Goal: Obtain resource: Obtain resource

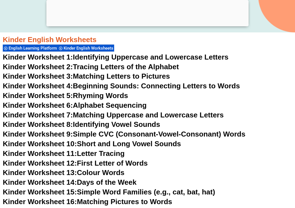
scroll to position [189, 0]
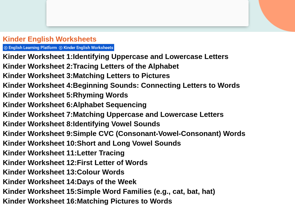
click at [129, 78] on link "Kinder Worksheet 3: Matching Letters to Pictures" at bounding box center [86, 76] width 167 height 8
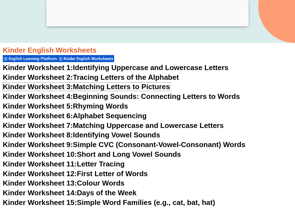
scroll to position [180, 0]
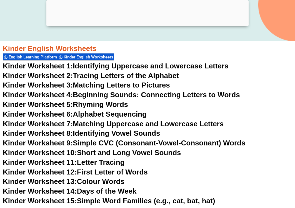
click at [105, 105] on link "Kinder Worksheet 5: Rhyming Words" at bounding box center [65, 104] width 125 height 8
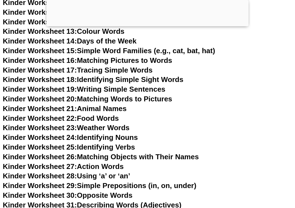
scroll to position [332, 0]
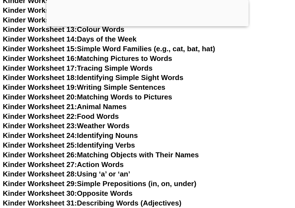
click at [150, 155] on link "Kinder Worksheet 26: Matching Objects with Their Names" at bounding box center [101, 155] width 196 height 8
click at [130, 135] on link "Kinder Worksheet 24: Identifying Nouns" at bounding box center [70, 136] width 135 height 8
click at [123, 146] on link "Kinder Worksheet 25: Identifying Verbs" at bounding box center [69, 145] width 132 height 8
click at [161, 79] on link "Kinder Worksheet 18: Identifying Simple Sight Words" at bounding box center [93, 78] width 180 height 8
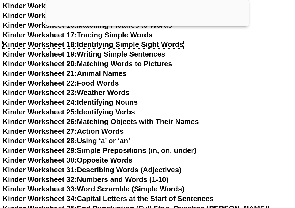
scroll to position [366, 0]
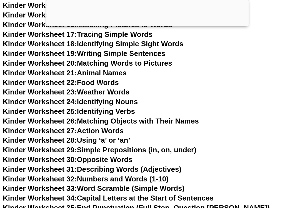
click at [130, 122] on link "Kinder Worksheet 26: Matching Objects with Their Names" at bounding box center [101, 121] width 196 height 8
click at [123, 141] on link "Kinder Worksheet 28: Using ‘a’ or ‘an’" at bounding box center [66, 140] width 127 height 8
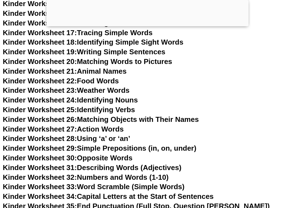
click at [115, 130] on link "Kinder Worksheet 27: Action Words" at bounding box center [63, 129] width 121 height 8
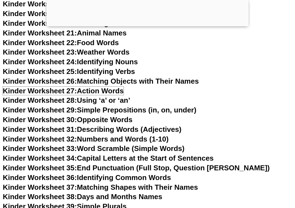
scroll to position [407, 0]
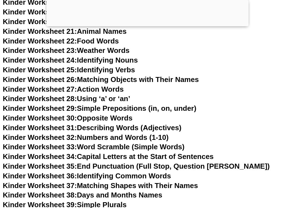
click at [113, 128] on link "Kinder Worksheet 31: Describing Words (Adjectives)" at bounding box center [92, 128] width 178 height 8
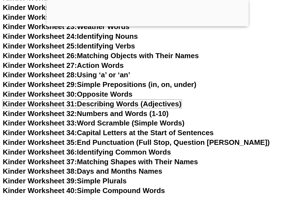
scroll to position [432, 0]
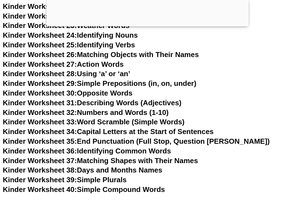
click at [161, 130] on link "Kinder Worksheet 34: Capital Letters at the Start of Sentences" at bounding box center [108, 132] width 211 height 8
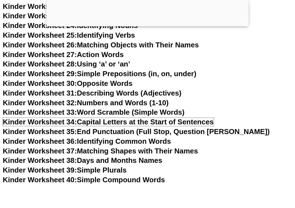
scroll to position [443, 0]
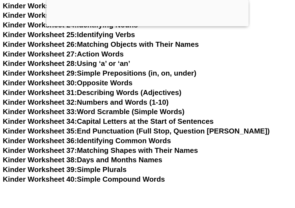
click at [112, 130] on link "Kinder Worksheet 35: End Punctuation (Full Stop, Question Mark)" at bounding box center [136, 131] width 267 height 8
click at [122, 112] on link "Kinder Worksheet 33: Word Scramble (Simple Words)" at bounding box center [93, 112] width 181 height 8
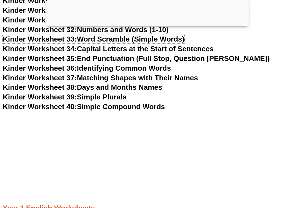
scroll to position [514, 0]
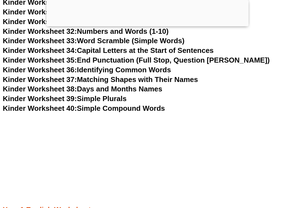
click at [120, 97] on link "Kinder Worksheet 39: Simple Plurals" at bounding box center [65, 99] width 124 height 8
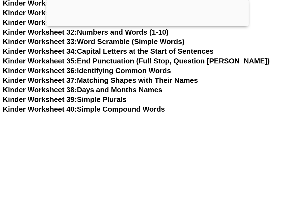
click at [143, 109] on link "Kinder Worksheet 40: Simple Compound Words" at bounding box center [84, 109] width 162 height 8
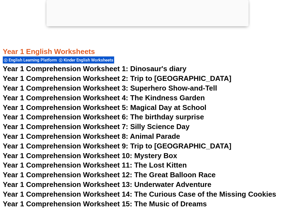
scroll to position [676, 0]
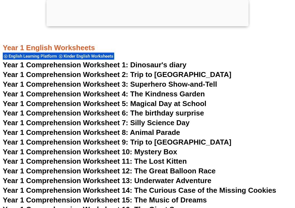
click at [163, 66] on span "Year 1 Comprehension Worksheet 1: Dinosaur's diary" at bounding box center [94, 65] width 183 height 8
click at [155, 75] on span "Year 1 Comprehension Worksheet 2: Trip to England" at bounding box center [117, 74] width 228 height 8
click at [135, 84] on span "Year 1 Comprehension Worksheet 3: Superhero Show-and-Tell" at bounding box center [110, 84] width 214 height 8
click at [106, 95] on span "Year 1 Comprehension Worksheet 4: The Kindness Garden" at bounding box center [104, 94] width 202 height 8
click at [107, 103] on span "Year 1 Comprehension Worksheet 5: Magical Day at School" at bounding box center [104, 104] width 203 height 8
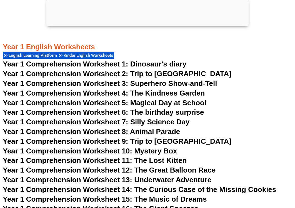
scroll to position [678, 0]
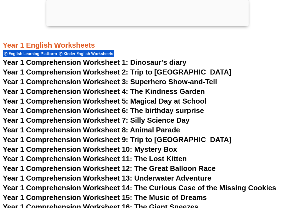
click at [142, 112] on span "Year 1 Comprehension Worksheet 6: The birthday surprise" at bounding box center [103, 111] width 201 height 8
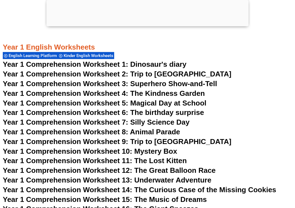
click at [141, 125] on span "Year 1 Comprehension Worksheet 7: Silly Science Day" at bounding box center [96, 122] width 187 height 8
click at [149, 132] on span "Year 1 Comprehension Worksheet 8: Animal Parade" at bounding box center [91, 132] width 177 height 8
click at [144, 142] on span "Year 1 Comprehension Worksheet 9: Trip to Australia" at bounding box center [117, 142] width 228 height 8
click at [146, 156] on h3 "Year 1 Comprehension Worksheet 10: Mystery Box" at bounding box center [147, 151] width 289 height 9
click at [147, 151] on span "Year 1 Comprehension Worksheet 10: Mystery Box" at bounding box center [90, 151] width 174 height 8
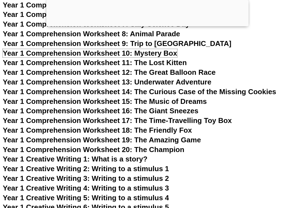
scroll to position [777, 0]
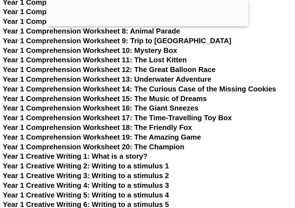
click at [135, 155] on span "Year 1 Creative Writing 1: What is a story?" at bounding box center [75, 156] width 145 height 8
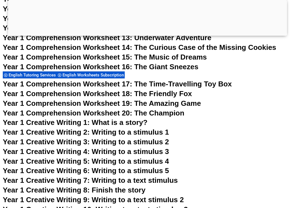
scroll to position [819, 0]
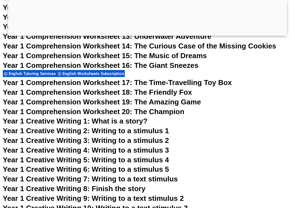
click at [112, 131] on span "Year 1 Creative Writing 2: Writing to a stimulus 1" at bounding box center [86, 131] width 166 height 8
click at [127, 140] on span "Year 1 Creative Writing 3: Writing to a stimulus 2" at bounding box center [86, 141] width 166 height 8
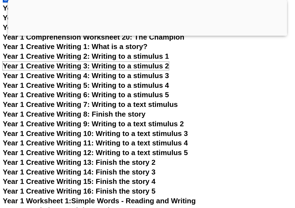
scroll to position [883, 0]
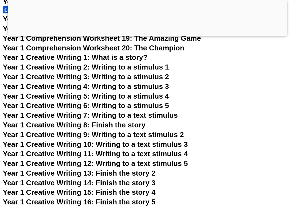
click at [152, 86] on span "Year 1 Creative Writing 4: Writing to a stimulus 3" at bounding box center [86, 86] width 166 height 8
click at [151, 97] on span "Year 1 Creative Writing 5: Writing to a stimulus 4" at bounding box center [86, 96] width 166 height 8
click at [135, 104] on span "Year 1 Creative Writing 6: Writing to a stimulus 5" at bounding box center [86, 106] width 166 height 8
click at [141, 116] on span "Year 1 Creative Writing 7: Writing to a text stimulus" at bounding box center [90, 115] width 175 height 8
click at [126, 125] on span "Year 1 Creative Writing 8: Finish the story" at bounding box center [74, 125] width 143 height 8
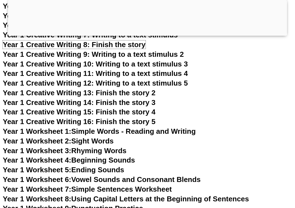
scroll to position [964, 0]
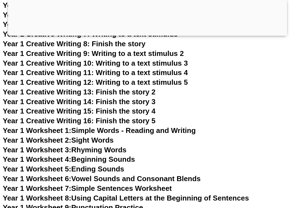
click at [143, 130] on link "Year 1 Worksheet 1: Simple Words - Reading and Writing" at bounding box center [99, 131] width 193 height 8
click at [97, 141] on link "Year 1 Worksheet 2: Sight Words" at bounding box center [58, 140] width 111 height 8
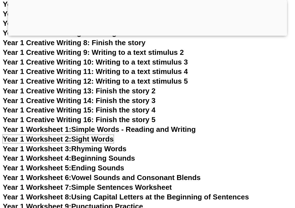
scroll to position [965, 0]
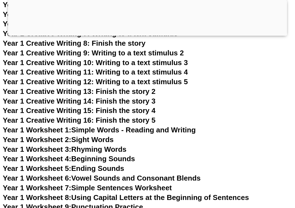
click at [114, 148] on link "Year 1 Worksheet 3: Rhyming Words" at bounding box center [64, 149] width 123 height 8
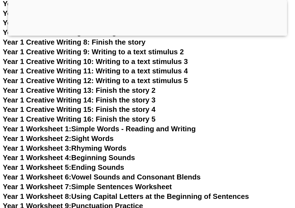
click at [82, 158] on link "Year 1 Worksheet 4: Beginning Sounds" at bounding box center [69, 158] width 132 height 8
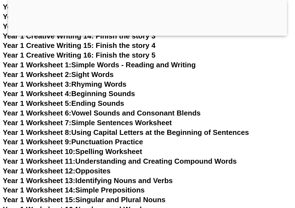
scroll to position [1031, 0]
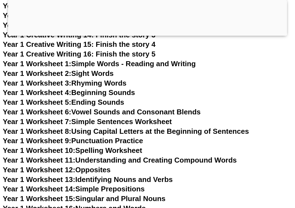
click at [171, 112] on link "Year 1 Worksheet 6: Vowel Sounds and Consonant Blends" at bounding box center [102, 112] width 198 height 8
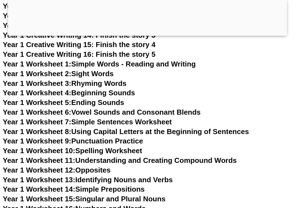
click at [140, 123] on link "Year 1 Worksheet 7: Simple Sentences Worksheet" at bounding box center [87, 122] width 169 height 8
click at [126, 136] on h3 "Year 1 Worksheet 8: Using Capital Letters at the Beginning of Sentences" at bounding box center [147, 131] width 289 height 9
click at [127, 132] on link "Year 1 Worksheet 8: Using Capital Letters at the Beginning of Sentences" at bounding box center [126, 132] width 246 height 8
click at [101, 142] on link "Year 1 Worksheet 9: Punctuation Practice" at bounding box center [73, 141] width 140 height 8
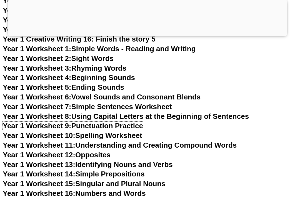
scroll to position [1047, 0]
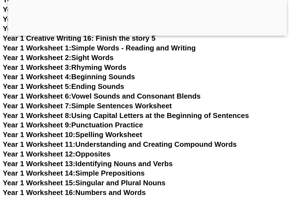
click at [92, 135] on link "Year 1 Worksheet 10: Spelling Worksheet" at bounding box center [72, 135] width 139 height 8
click at [135, 146] on link "Year 1 Worksheet 11: Understanding and Creating Compound Words" at bounding box center [120, 144] width 234 height 8
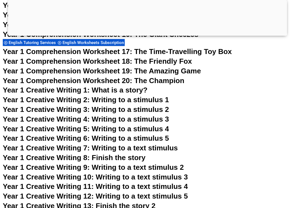
scroll to position [820, 0]
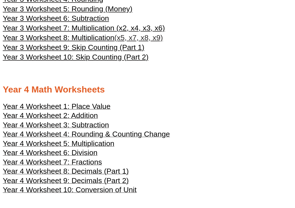
scroll to position [586, 0]
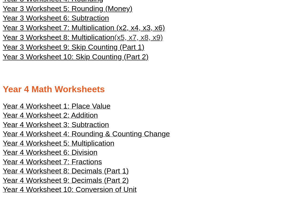
click at [102, 28] on span "Year 3 Worksheet 7: Multiplication (x2, x4, x3, x6)" at bounding box center [84, 28] width 162 height 8
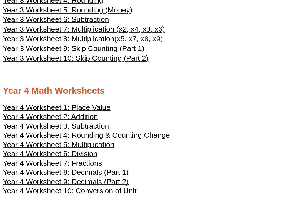
scroll to position [583, 0]
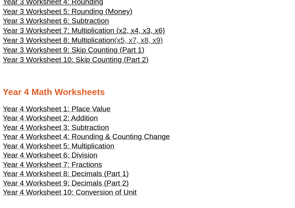
click at [120, 39] on span "(x5, x7, x8, x9)" at bounding box center [138, 40] width 49 height 8
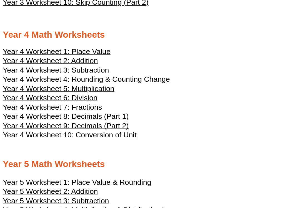
scroll to position [642, 0]
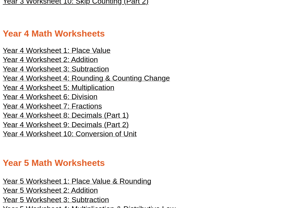
click at [92, 96] on span "Year 4 Worksheet 6: Division" at bounding box center [50, 97] width 95 height 8
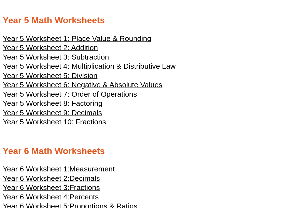
scroll to position [787, 0]
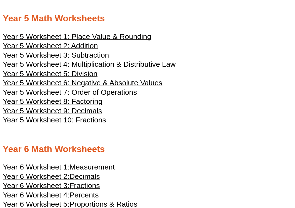
click at [155, 65] on span "Year 5 Worksheet 4: Multiplication & Distributive Law" at bounding box center [89, 64] width 173 height 8
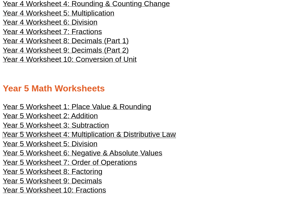
scroll to position [715, 0]
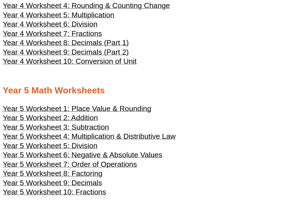
click at [86, 13] on span "Year 4 Worksheet 5: Multiplication" at bounding box center [59, 15] width 112 height 8
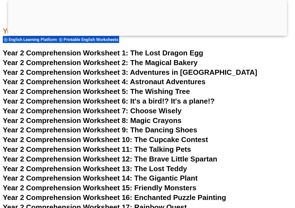
scroll to position [1309, 0]
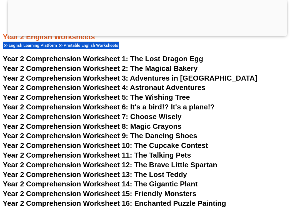
click at [176, 122] on span "Year 2 Comprehension Worksheet 8: Magic Crayons" at bounding box center [92, 126] width 179 height 8
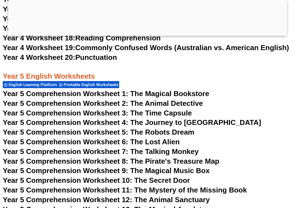
scroll to position [1313, 0]
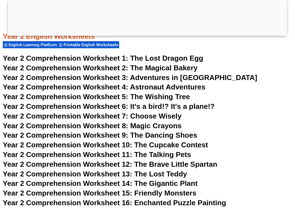
scroll to position [1309, 0]
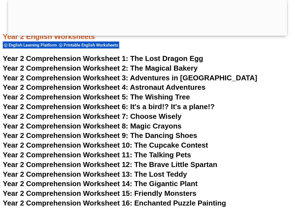
click at [178, 135] on span "Year 2 Comprehension Worksheet 9: The Dancing Shoes" at bounding box center [100, 136] width 194 height 8
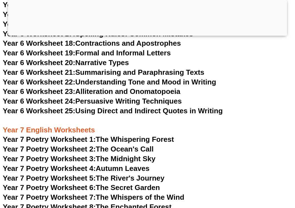
scroll to position [3413, 0]
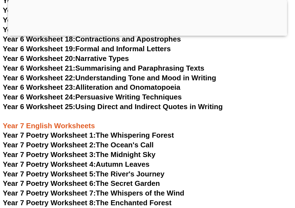
click at [155, 131] on link "Year 7 Poetry Worksheet 1: The Whispering Forest" at bounding box center [88, 135] width 171 height 8
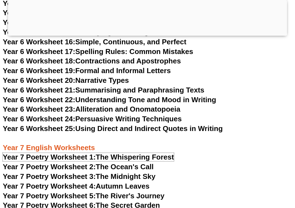
scroll to position [3392, 0]
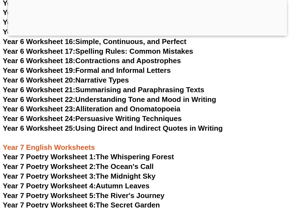
click at [155, 115] on link "Year 6 Worksheet 24: Persuasive Writing Techniques" at bounding box center [92, 119] width 179 height 8
click at [125, 105] on link "Year 6 Worksheet 23: Alliteration and Onomatopoeia" at bounding box center [91, 109] width 177 height 8
click at [178, 95] on link "Year 6 Worksheet 22: Understanding Tone and Mood in Writing" at bounding box center [109, 99] width 213 height 8
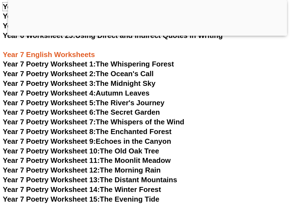
scroll to position [3485, 0]
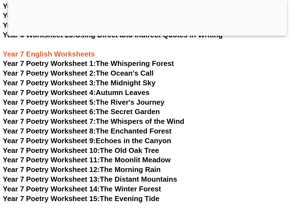
click at [127, 79] on link "Year 7 Poetry Worksheet 3: The Midnight Sky" at bounding box center [79, 83] width 153 height 8
